Goal: Information Seeking & Learning: Learn about a topic

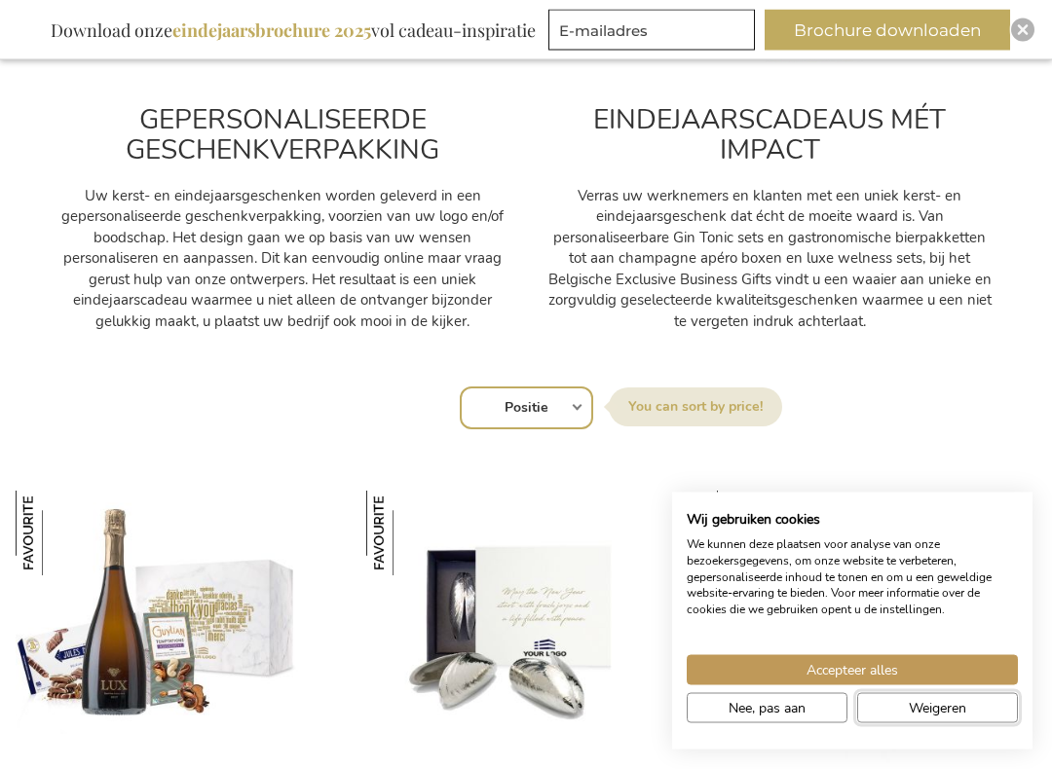
click at [939, 704] on span "Weigeren" at bounding box center [937, 708] width 57 height 20
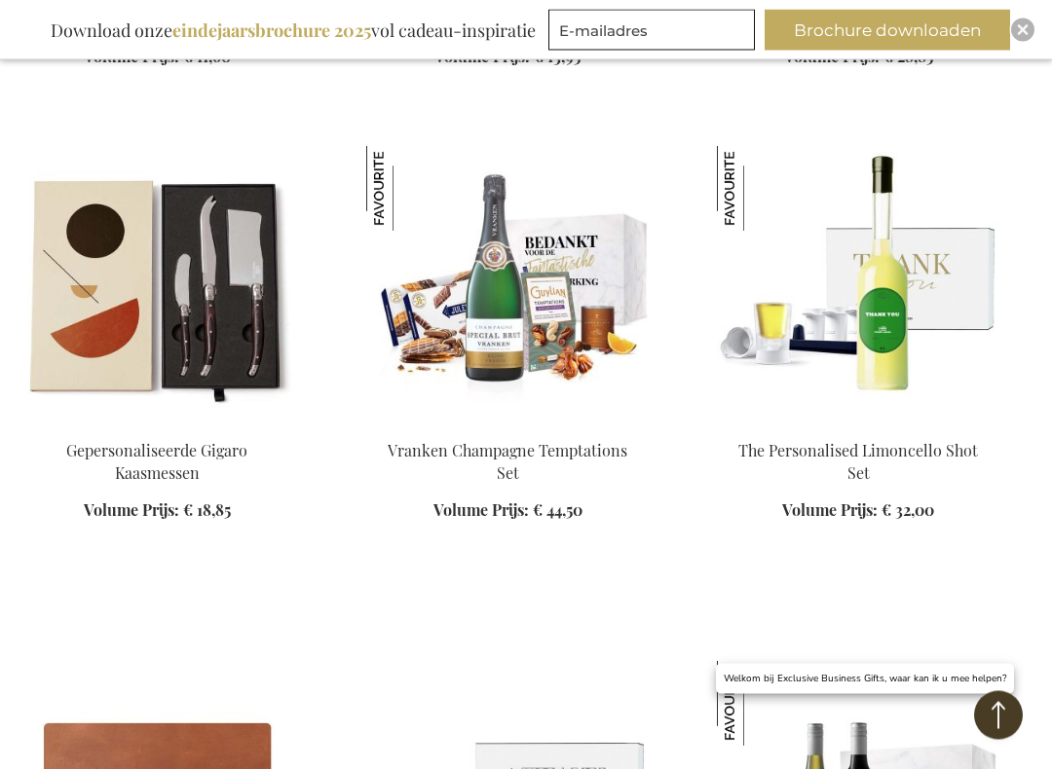
scroll to position [2596, 0]
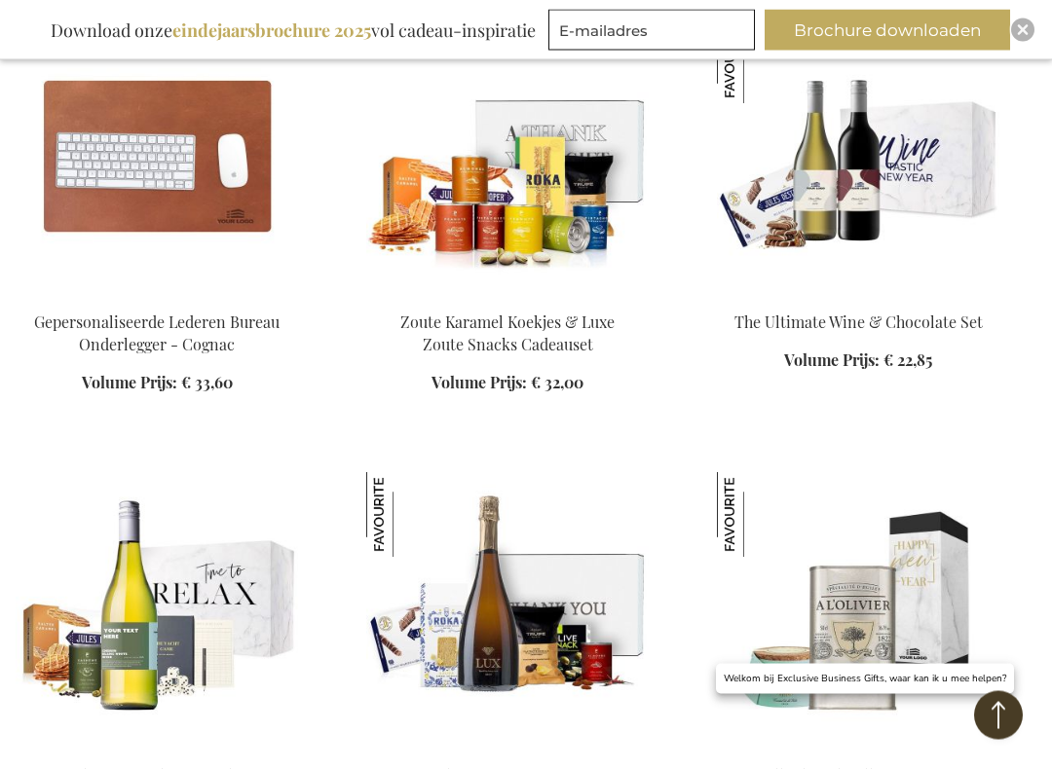
scroll to position [3239, 0]
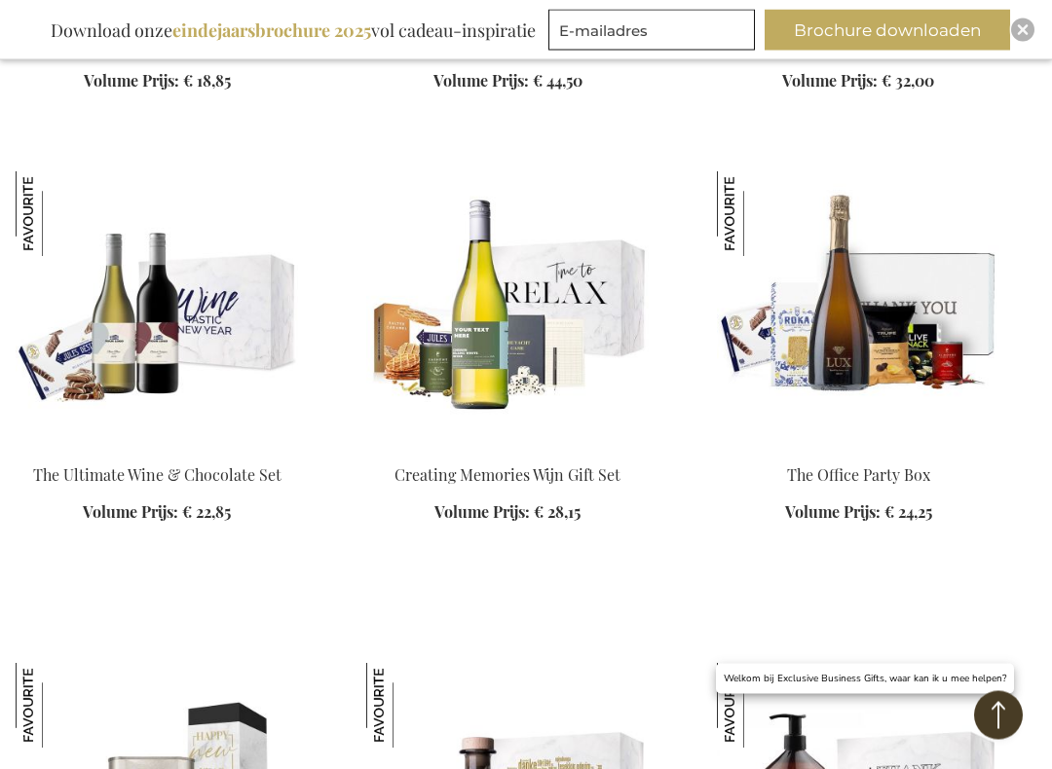
scroll to position [1987, 0]
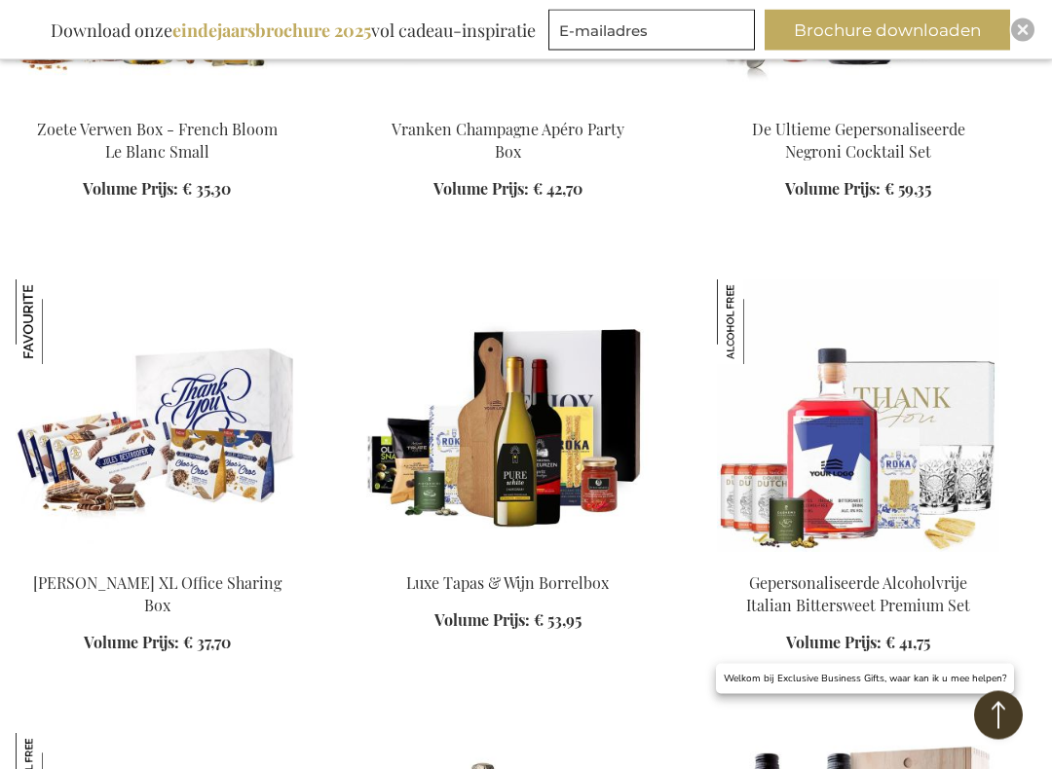
scroll to position [4678, 0]
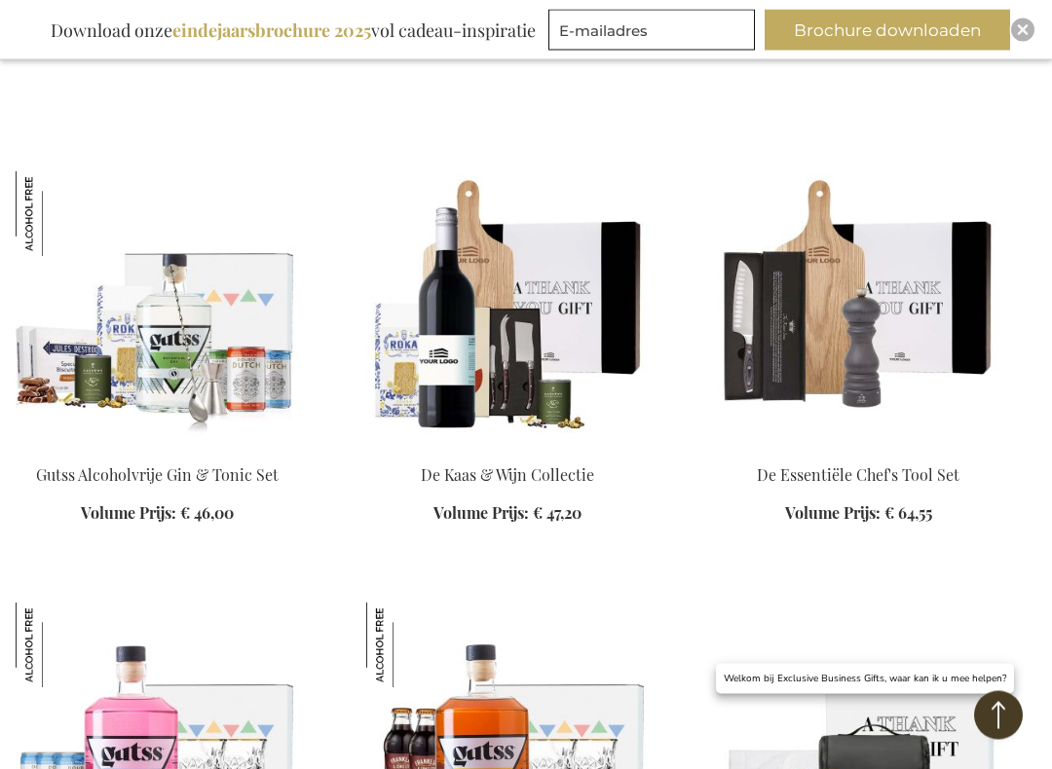
scroll to position [6186, 0]
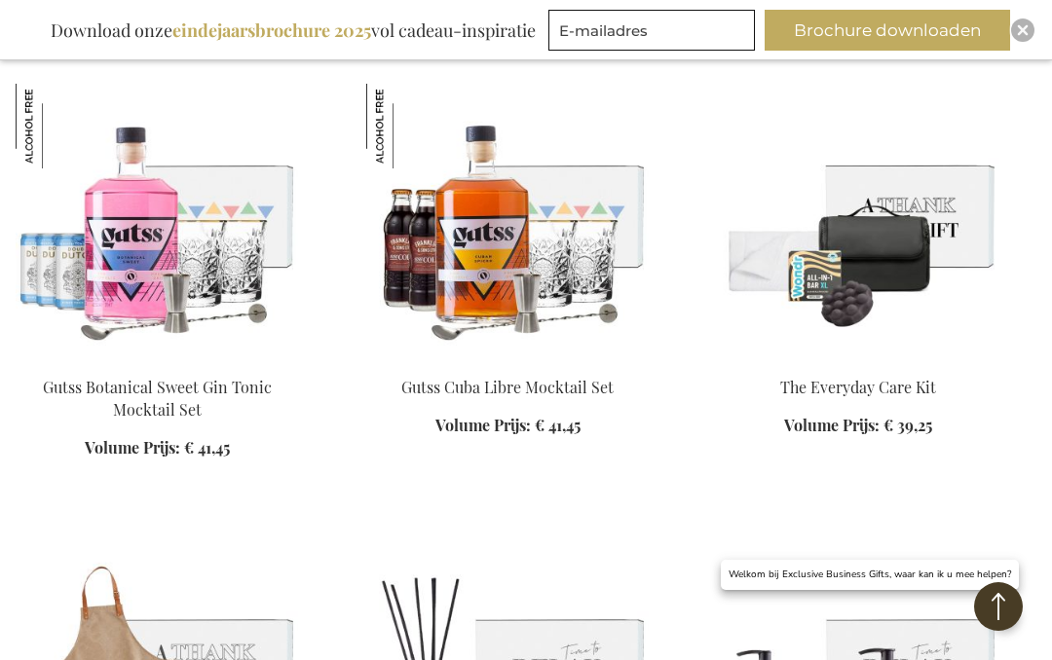
scroll to position [6685, 0]
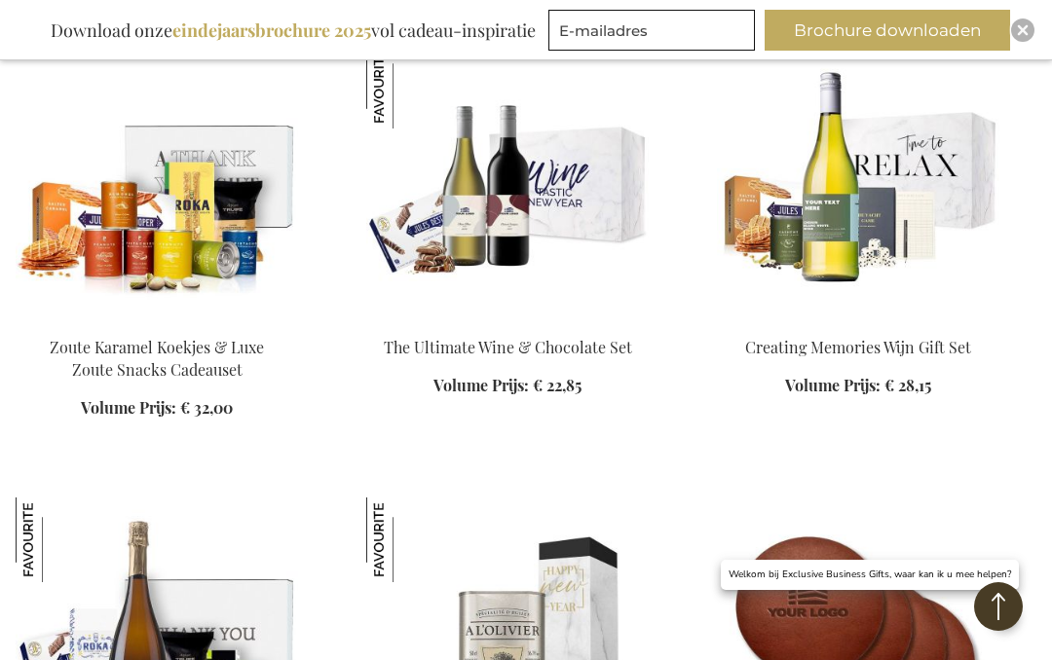
scroll to position [3239, 0]
